Goal: Obtain resource: Download file/media

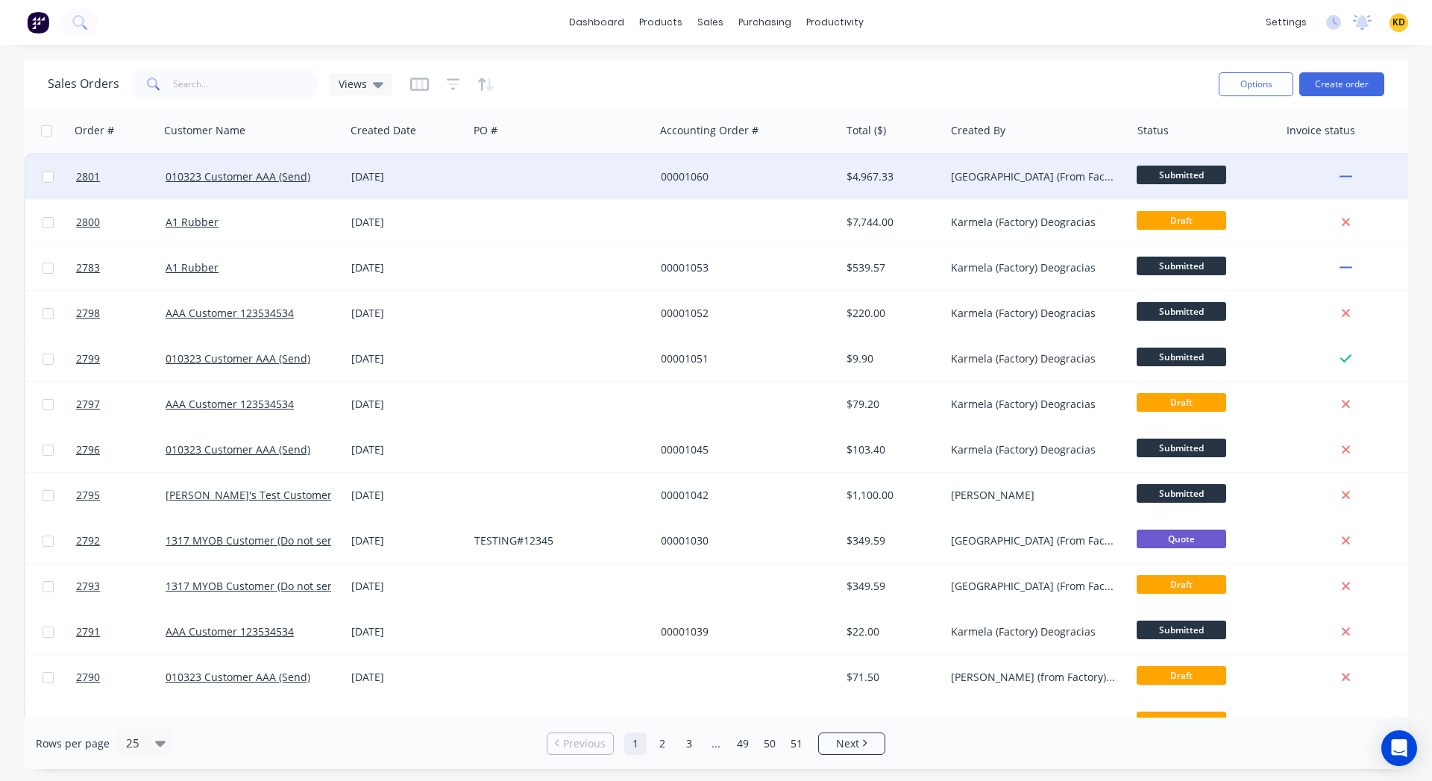
click at [378, 168] on div "[DATE]" at bounding box center [406, 176] width 123 height 45
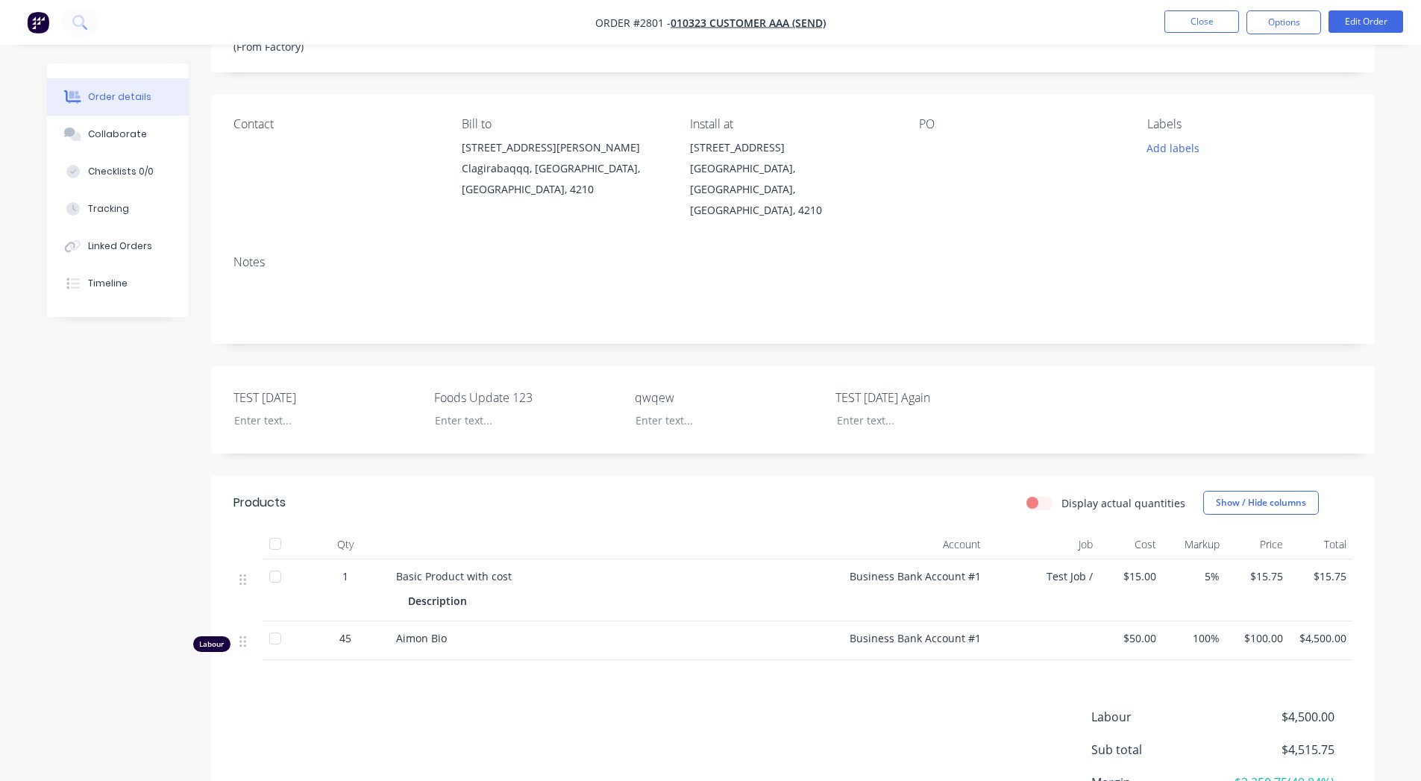
scroll to position [202, 0]
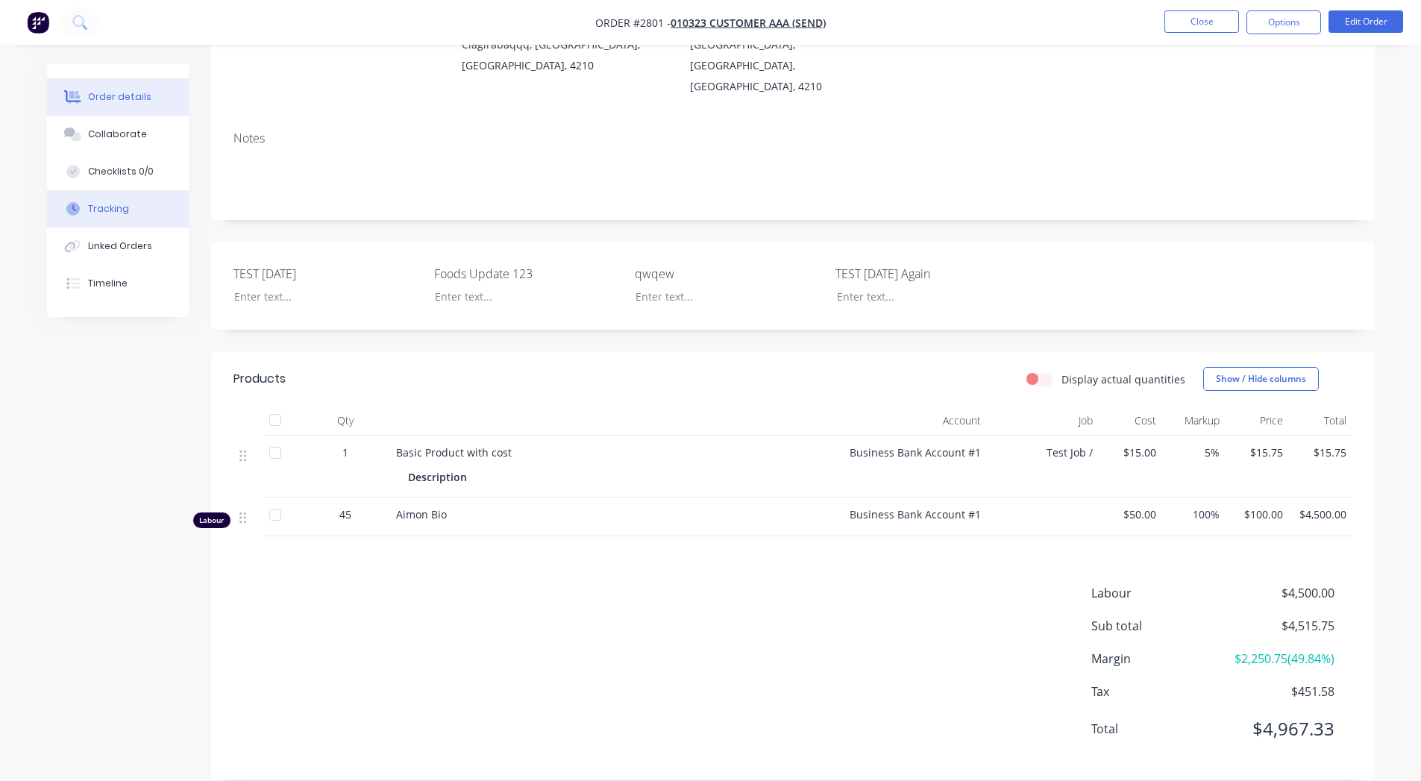
click at [128, 211] on button "Tracking" at bounding box center [118, 208] width 142 height 37
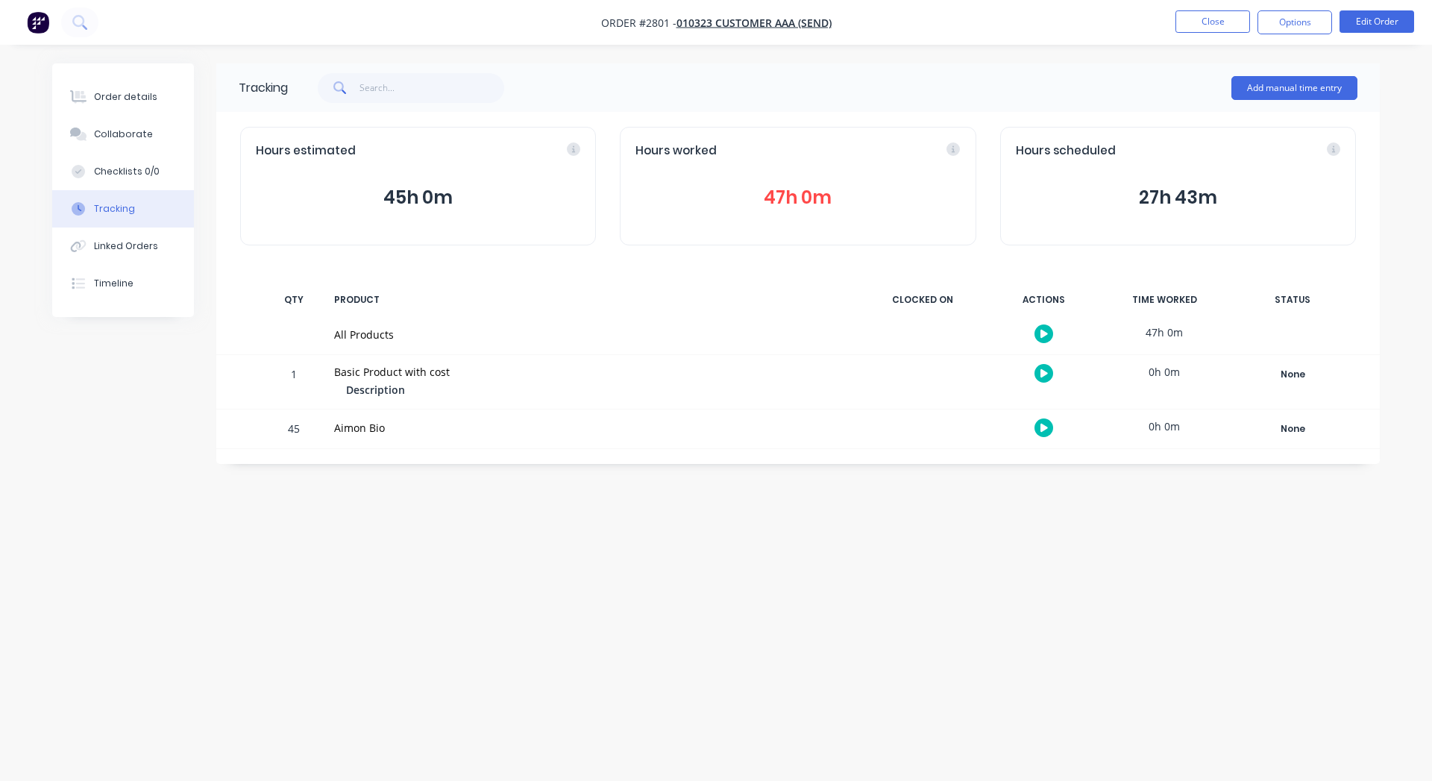
drag, startPoint x: 153, startPoint y: 86, endPoint x: 189, endPoint y: 89, distance: 36.7
click at [153, 86] on button "Order details" at bounding box center [123, 96] width 142 height 37
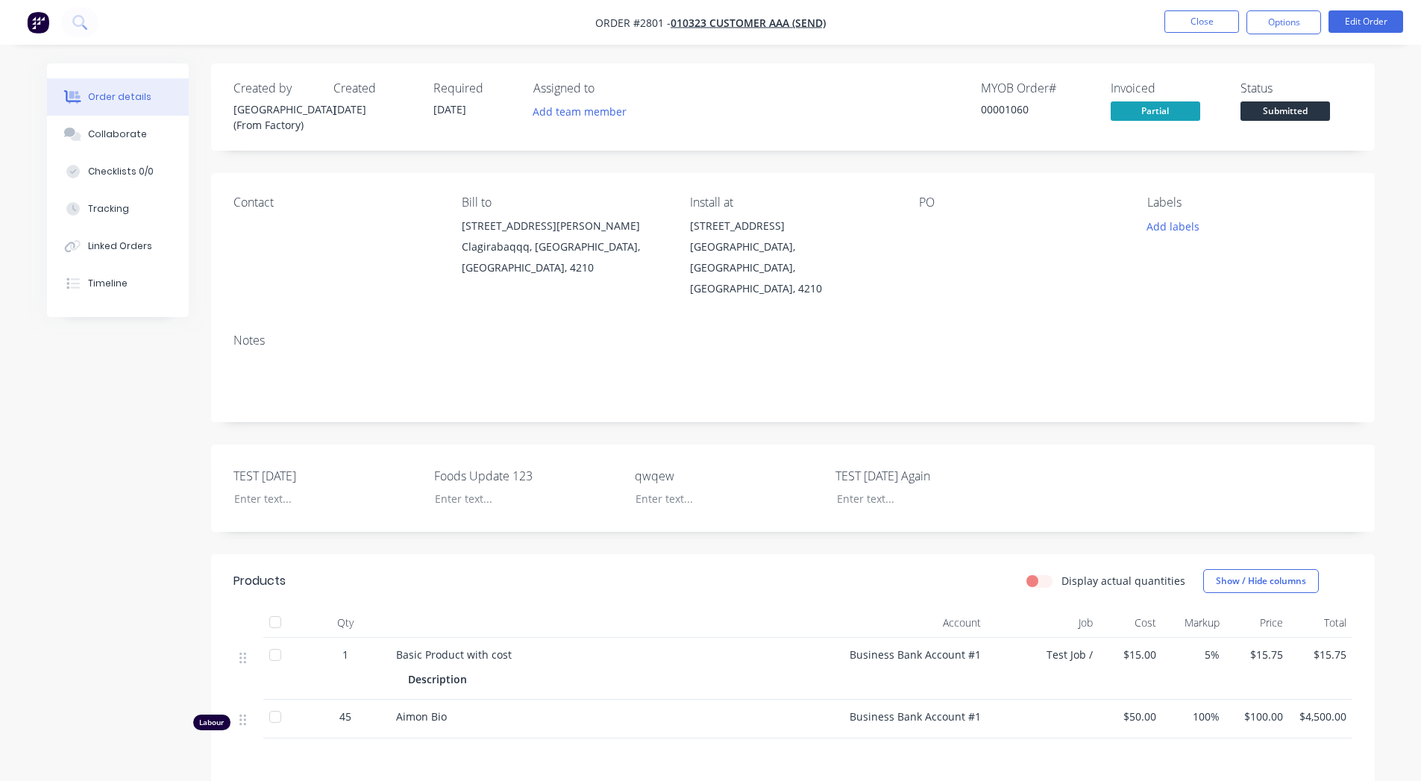
click at [1000, 105] on div "00001060" at bounding box center [1037, 109] width 112 height 16
copy div "00001060"
click at [1214, 18] on button "Close" at bounding box center [1201, 21] width 75 height 22
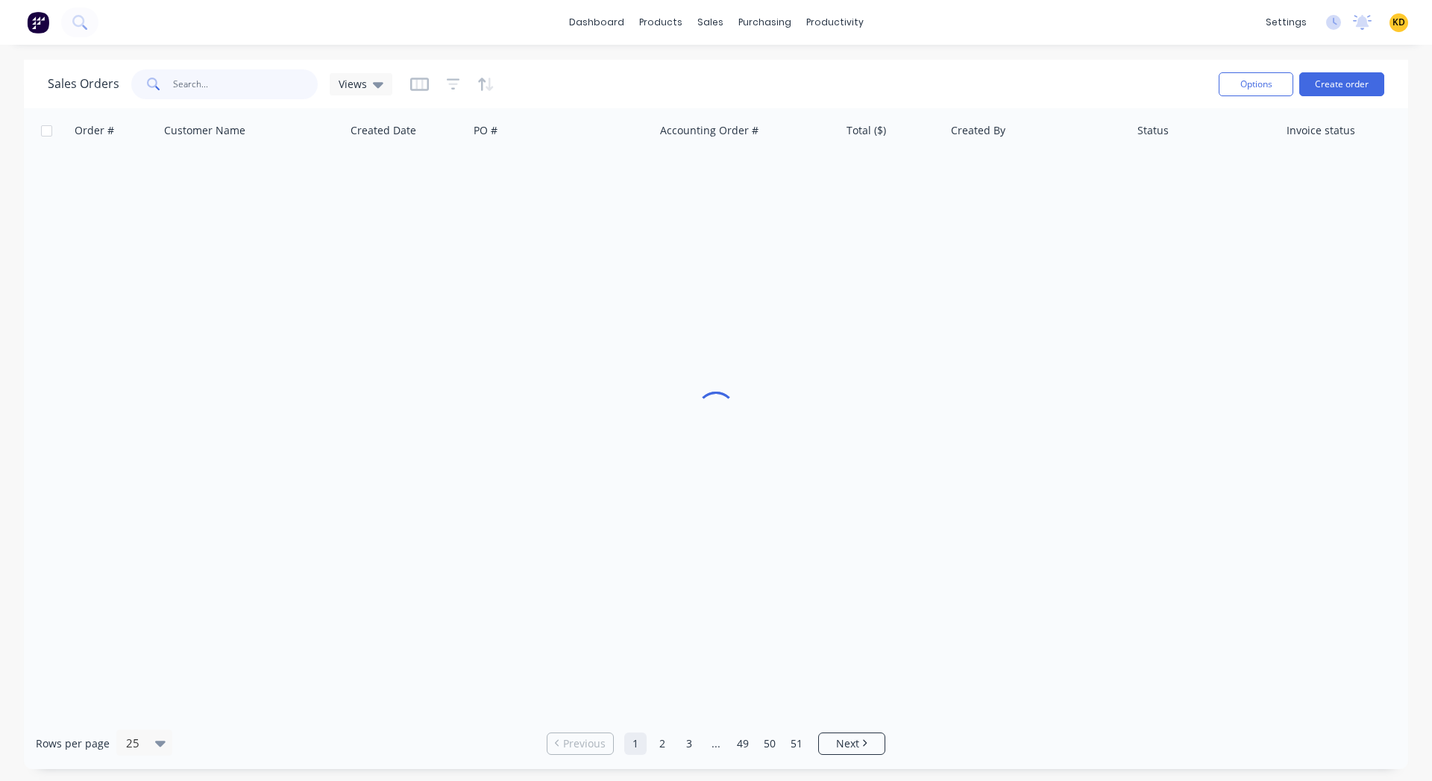
click at [199, 86] on input "text" at bounding box center [245, 84] width 145 height 30
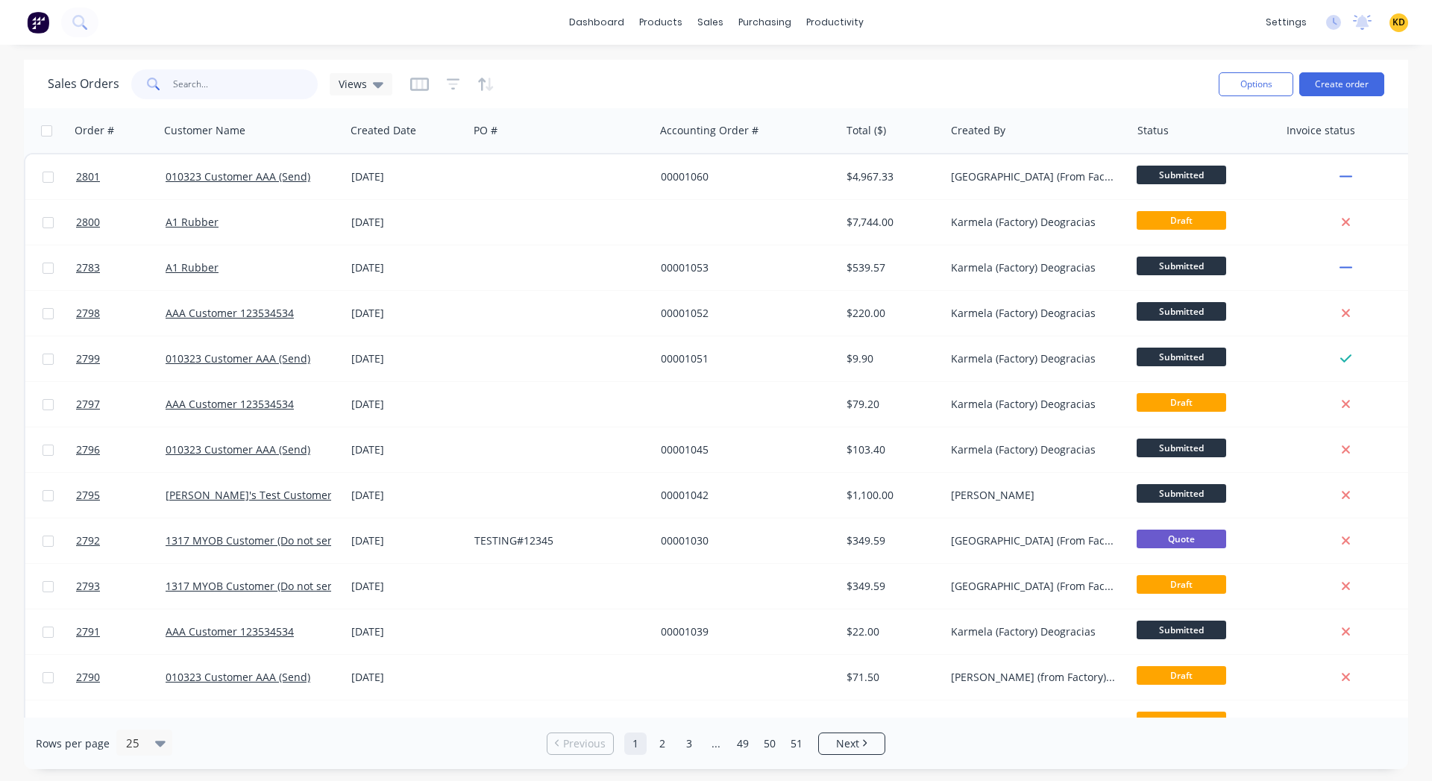
paste input "00001060"
type input "00001060"
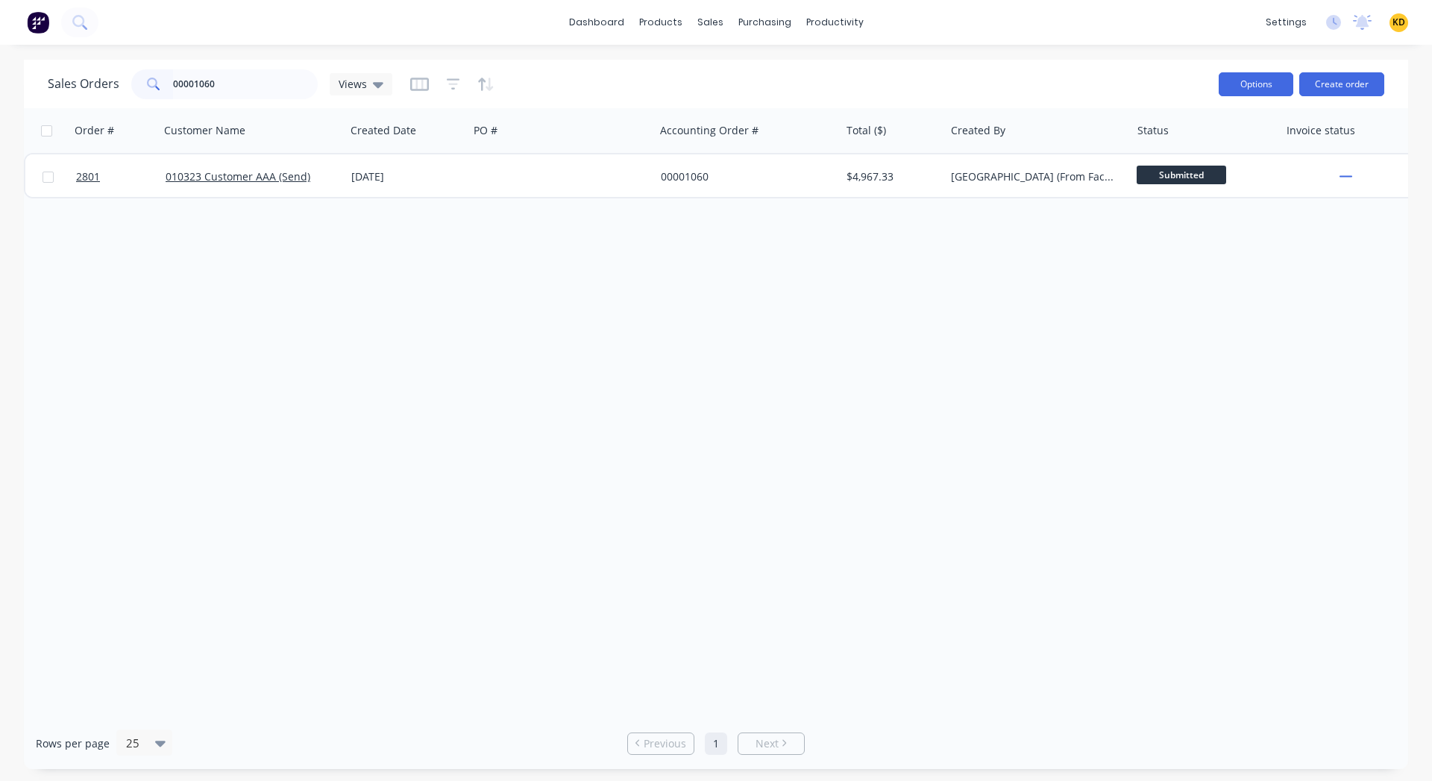
click at [1256, 86] on button "Options" at bounding box center [1255, 84] width 75 height 24
click at [1225, 184] on div "Export" at bounding box center [1210, 182] width 137 height 22
click at [242, 389] on div "Order # Customer Name Created Date PO # Accounting Order # Total ($) Created By…" at bounding box center [716, 412] width 1384 height 609
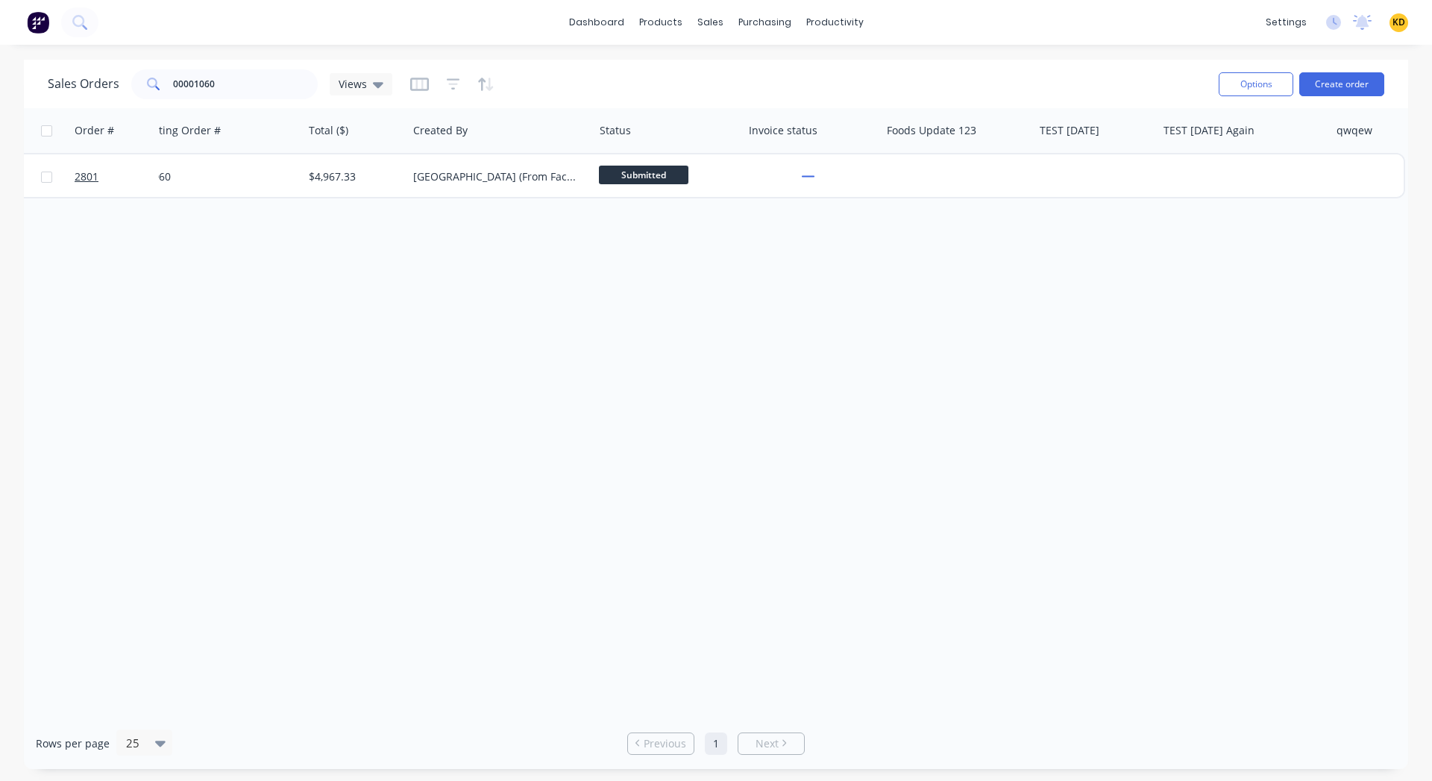
scroll to position [0, 58]
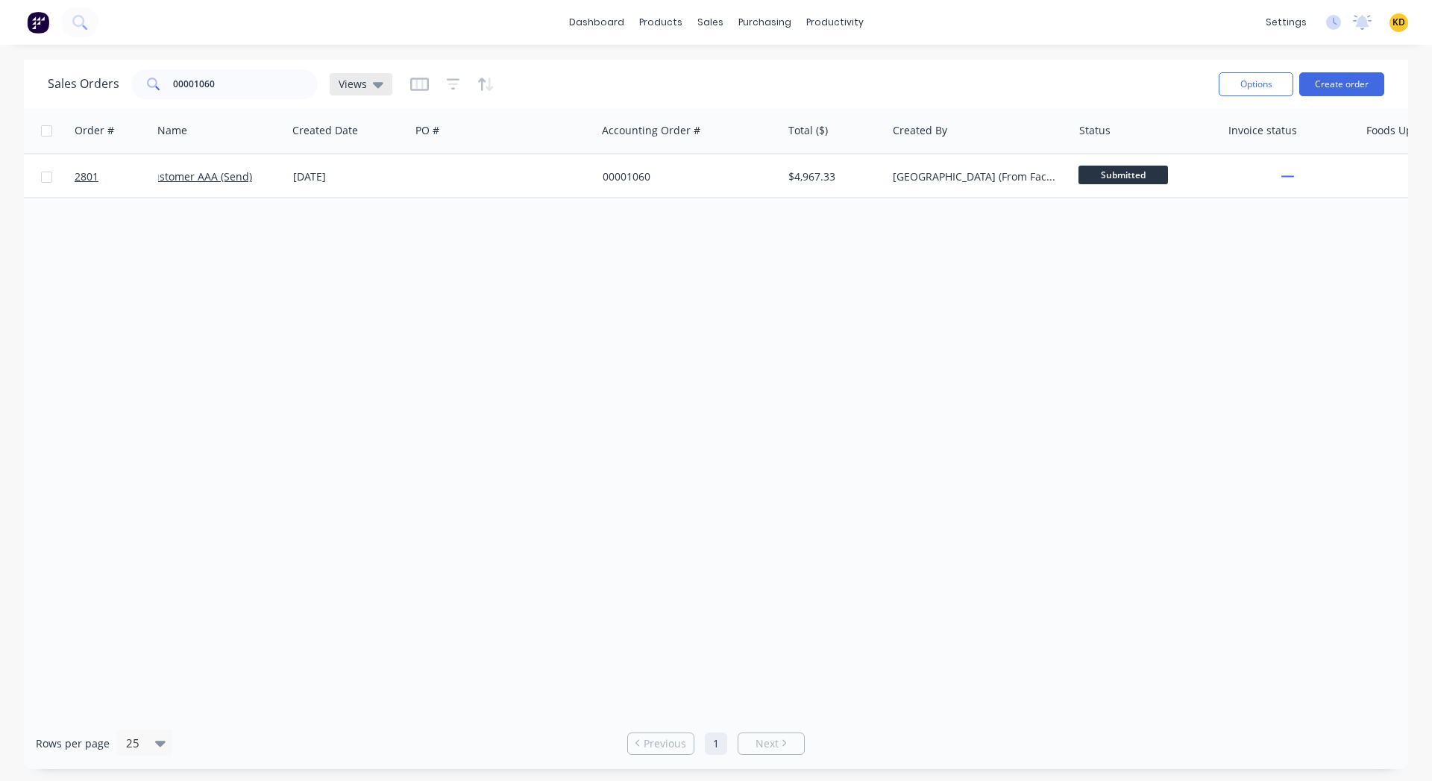
click at [368, 84] on div "Views" at bounding box center [361, 84] width 45 height 13
click at [271, 94] on input "00001060" at bounding box center [245, 84] width 145 height 30
click at [355, 86] on span "Views" at bounding box center [353, 84] width 28 height 16
click at [421, 77] on icon "button" at bounding box center [419, 84] width 19 height 15
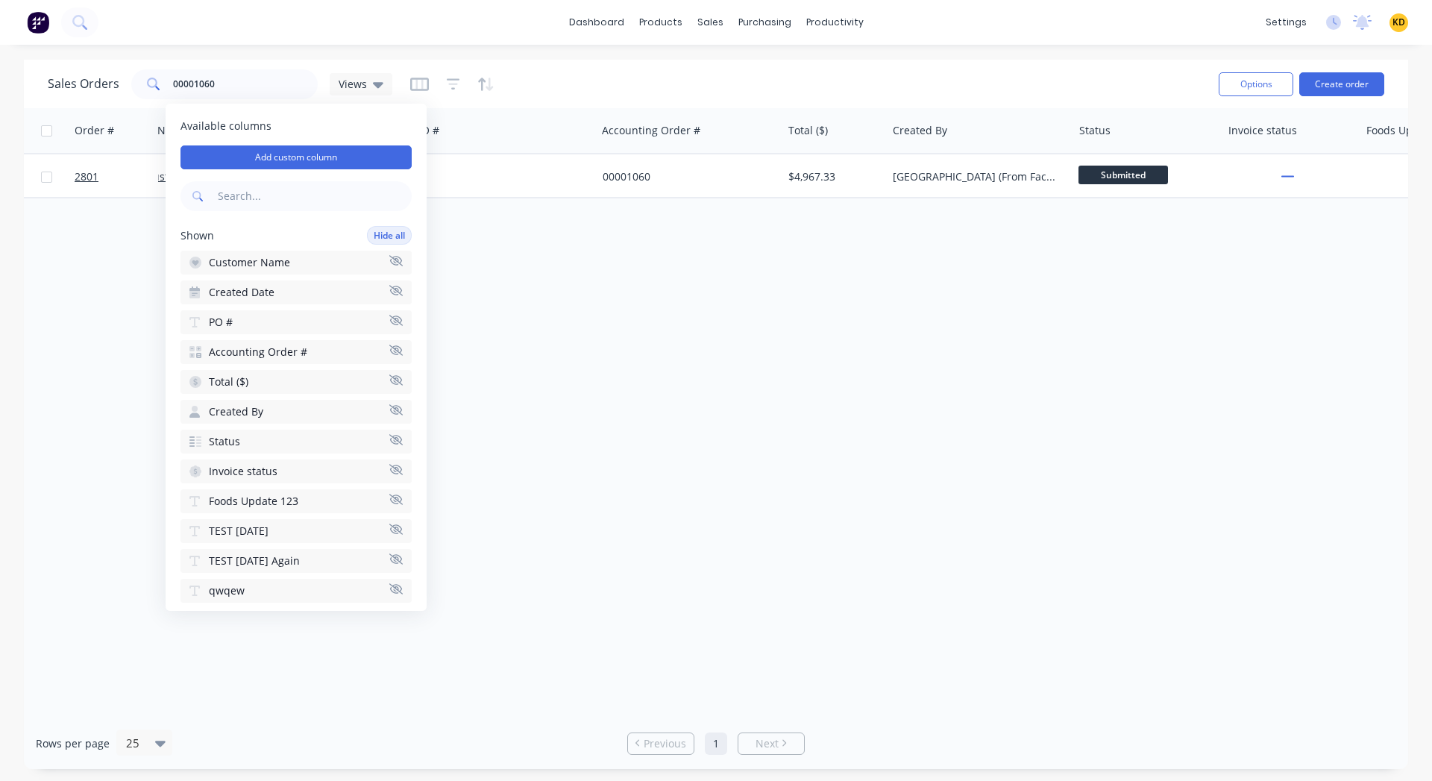
click at [283, 198] on input "text" at bounding box center [313, 196] width 197 height 30
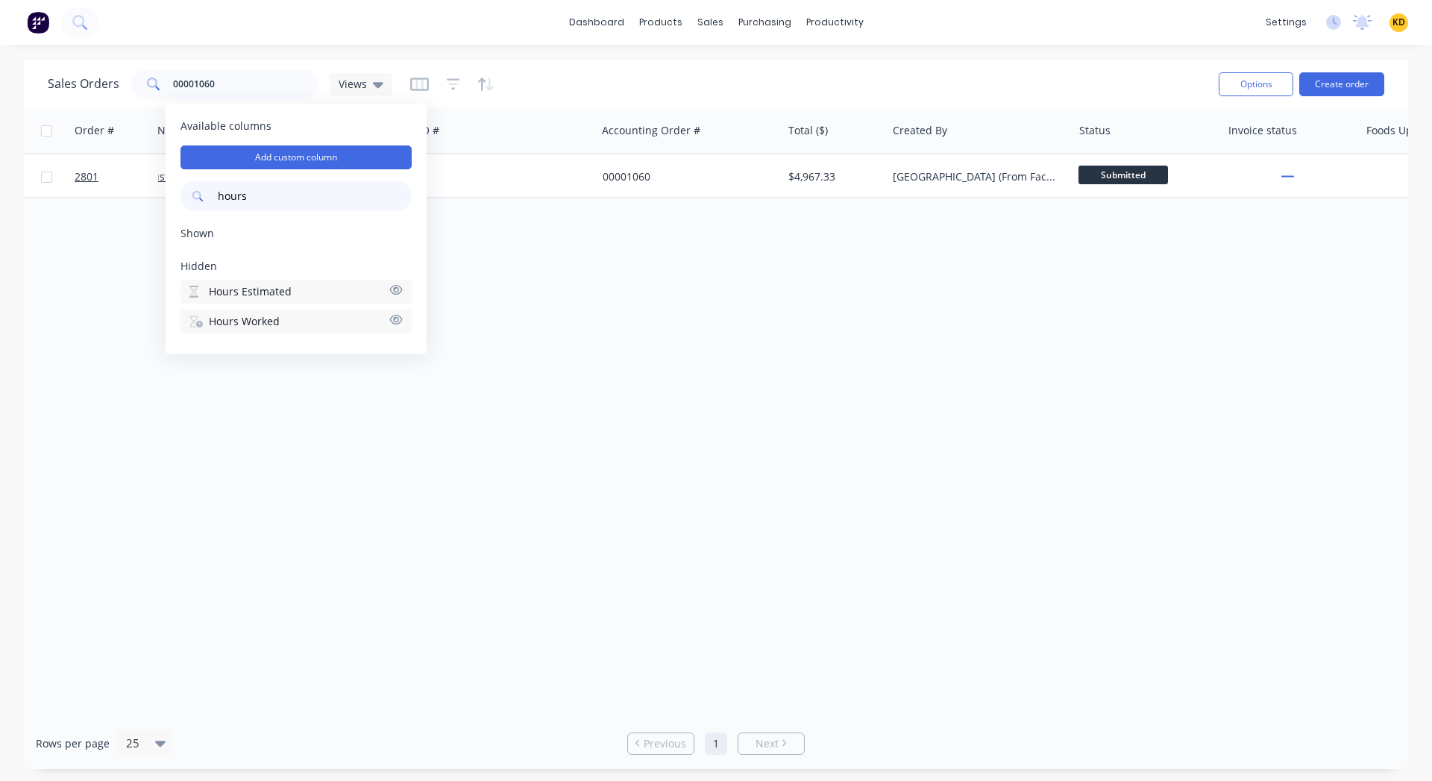
click at [397, 323] on icon "button" at bounding box center [396, 320] width 13 height 10
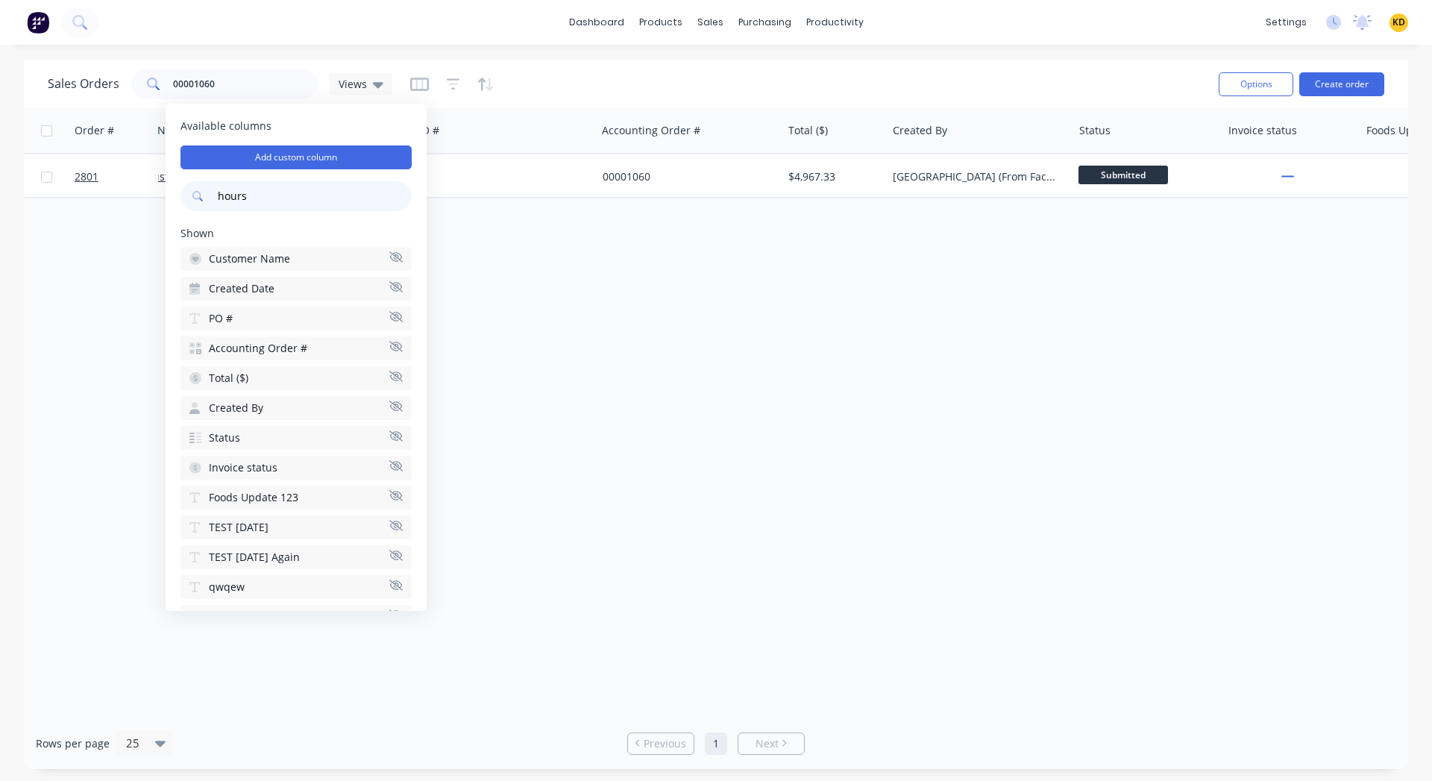
click at [303, 198] on input "hours" at bounding box center [313, 196] width 197 height 30
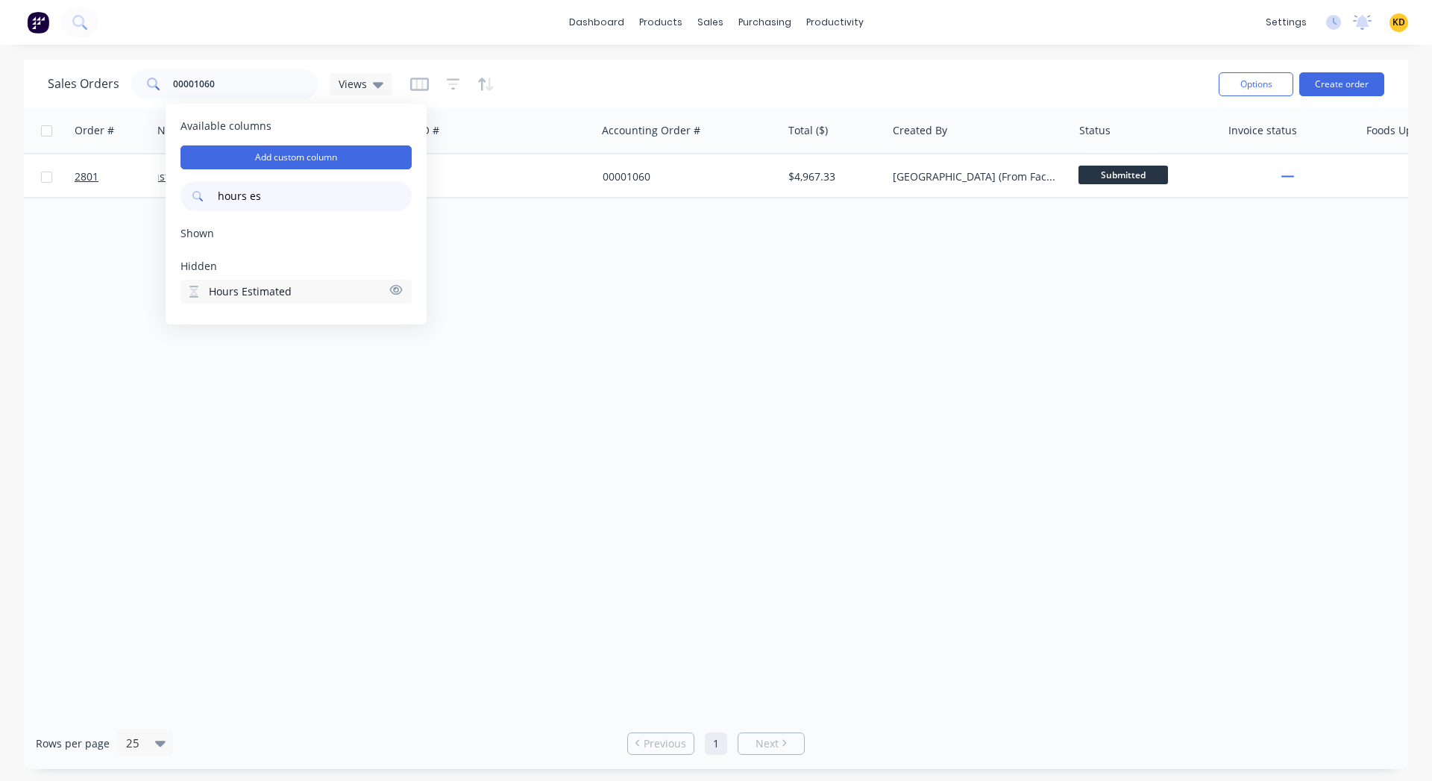
type input "hours es"
click at [391, 282] on button "Hours Estimated" at bounding box center [295, 292] width 231 height 24
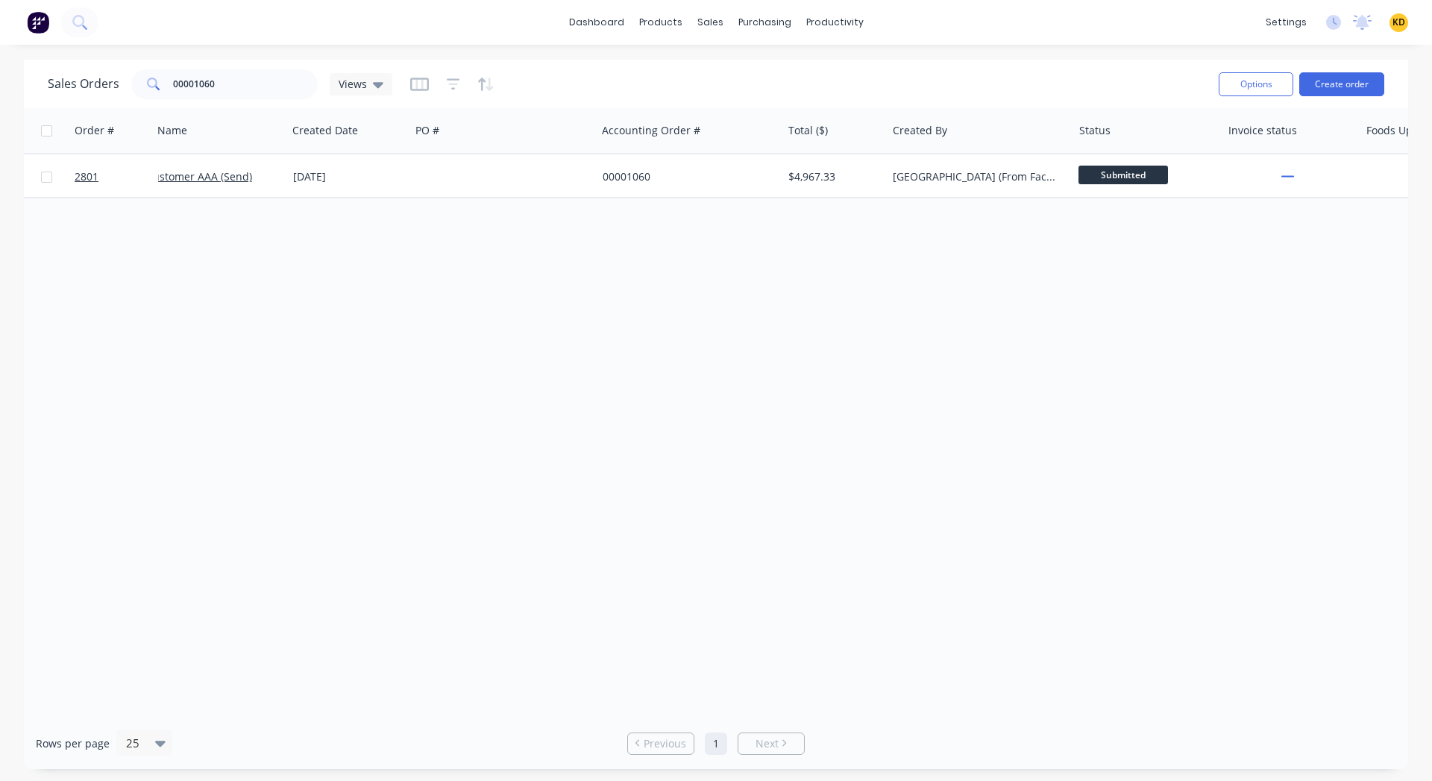
click at [565, 406] on div "Order # Customer Name Created Date PO # Accounting Order # Total ($) Created By…" at bounding box center [716, 412] width 1384 height 609
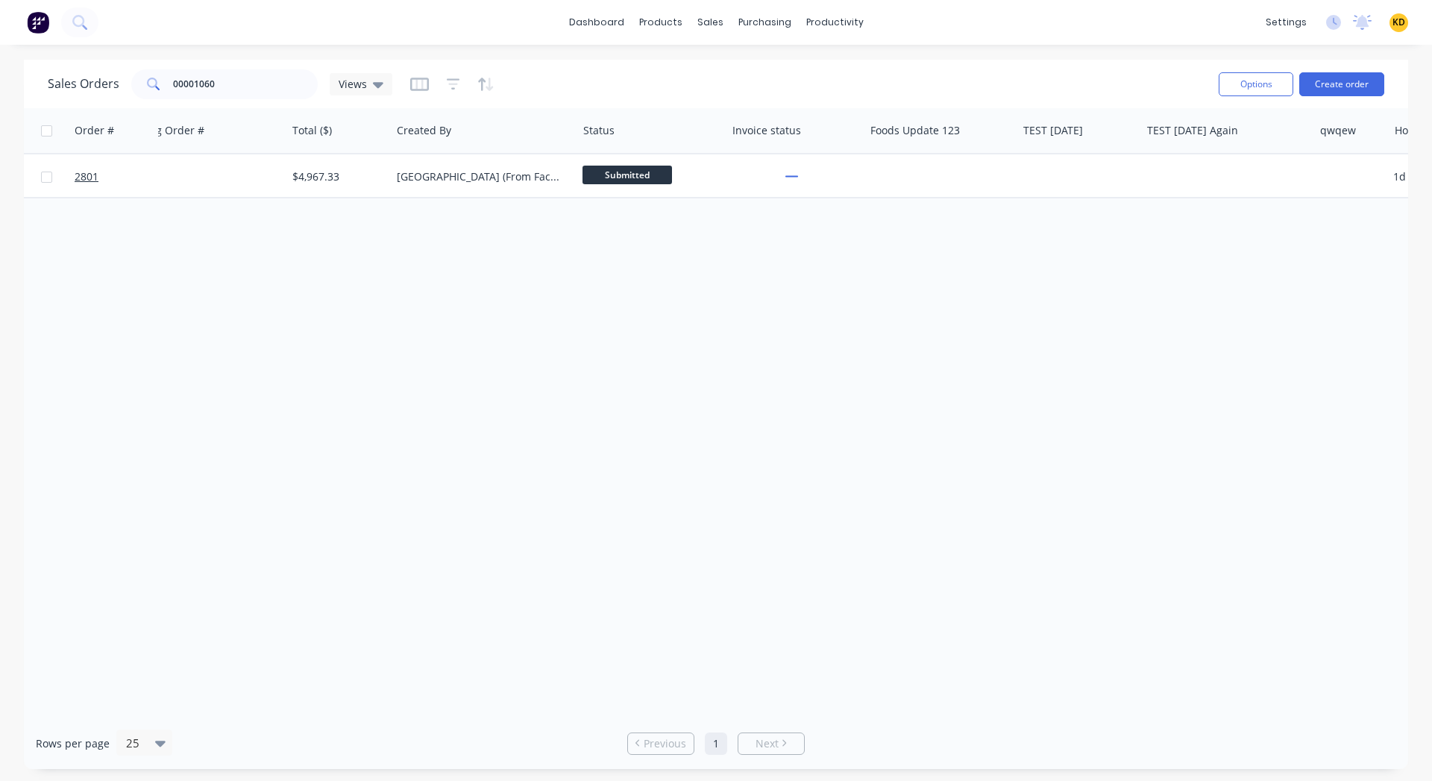
scroll to position [0, 772]
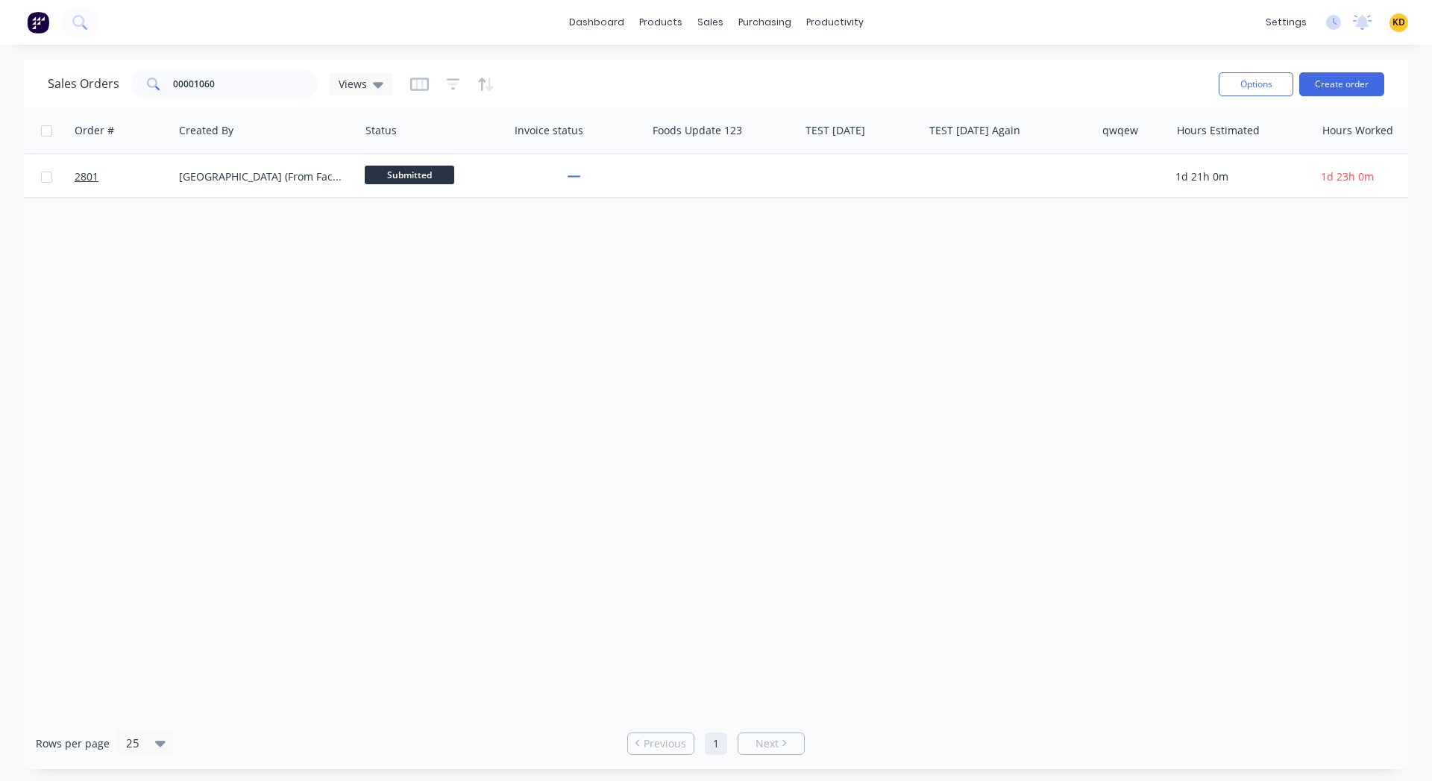
click at [969, 530] on div "Order # Customer Name Created Date PO # Accounting Order # Total ($) Created By…" at bounding box center [716, 412] width 1384 height 609
